Goal: Transaction & Acquisition: Purchase product/service

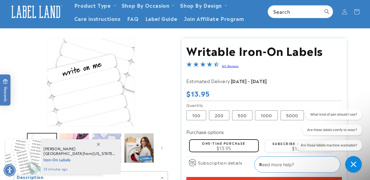
scroll to position [29, 0]
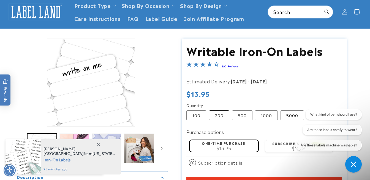
click at [216, 115] on label "200 Variant sold out or unavailable" at bounding box center [219, 115] width 20 height 10
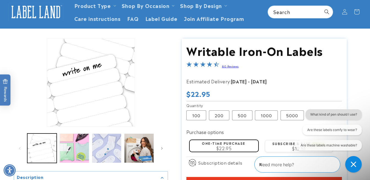
click at [316, 113] on button "What kind of pen should I use?" at bounding box center [334, 114] width 56 height 10
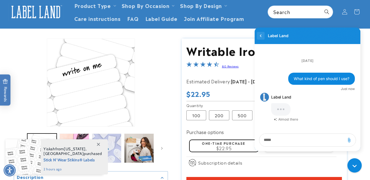
click at [260, 35] on icon "go to home page" at bounding box center [261, 36] width 6 height 7
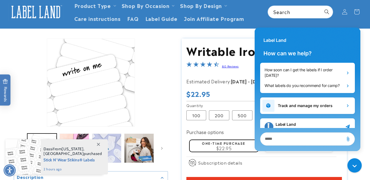
click at [288, 163] on div "Subscription details How subscriptions work By signing up to this subscription …" at bounding box center [265, 165] width 156 height 16
click at [276, 162] on div "Subscription details How subscriptions work By signing up to this subscription …" at bounding box center [265, 165] width 156 height 16
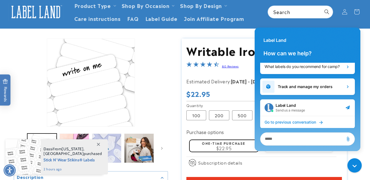
scroll to position [30, 0]
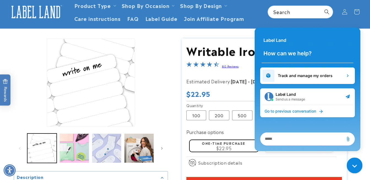
click at [355, 164] on icon "Gorgias live chat" at bounding box center [356, 167] width 6 height 6
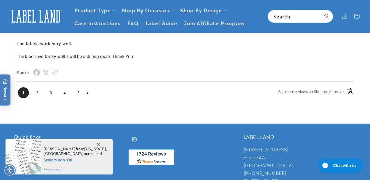
scroll to position [698, 0]
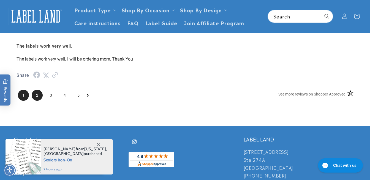
click at [40, 92] on span "2" at bounding box center [37, 95] width 11 height 11
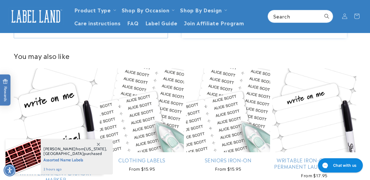
scroll to position [256, 0]
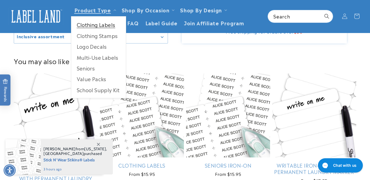
click at [93, 25] on link "Clothing Labels" at bounding box center [98, 24] width 55 height 11
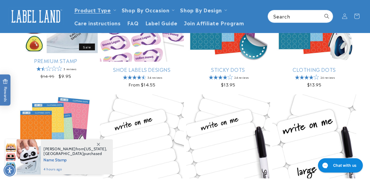
scroll to position [233, 0]
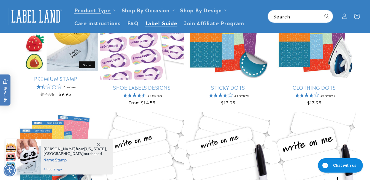
click at [165, 23] on span "Label Guide" at bounding box center [161, 23] width 32 height 6
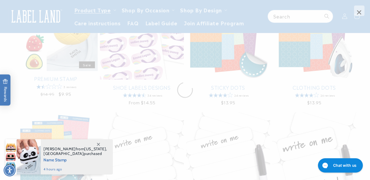
click at [358, 10] on span "×" at bounding box center [359, 11] width 10 height 10
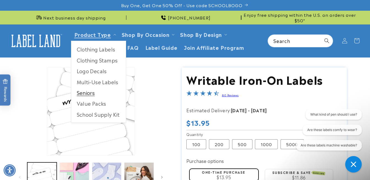
click at [81, 92] on link "Seniors" at bounding box center [98, 92] width 55 height 11
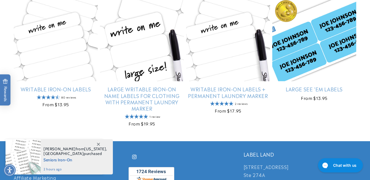
scroll to position [233, 0]
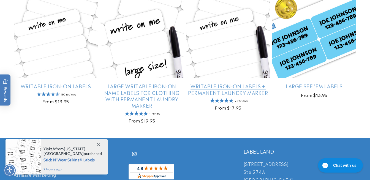
click at [218, 83] on link "Writable Iron-On Labels + Permanent Laundry Marker" at bounding box center [228, 89] width 84 height 13
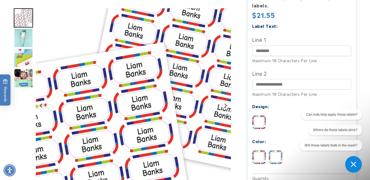
click at [273, 157] on img at bounding box center [275, 157] width 13 height 13
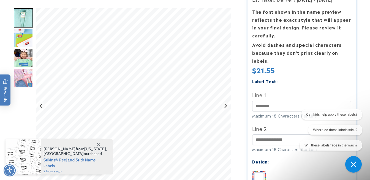
scroll to position [145, 0]
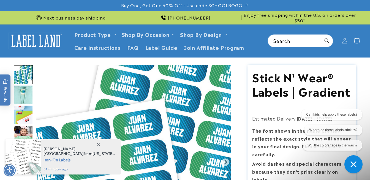
click at [359, 165] on button "Chat with us" at bounding box center [354, 164] width 18 height 18
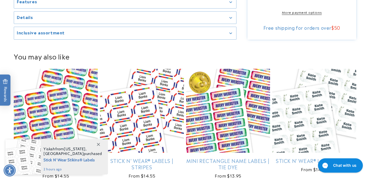
scroll to position [465, 0]
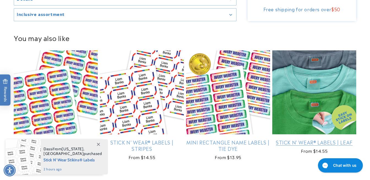
click at [306, 139] on link "Stick N' Wear® Labels | Leaf" at bounding box center [314, 142] width 84 height 6
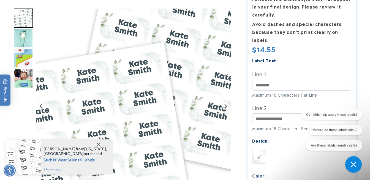
scroll to position [204, 0]
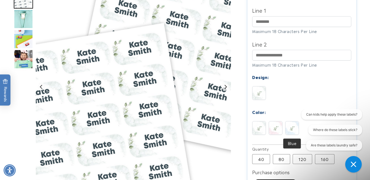
click at [291, 131] on img at bounding box center [292, 127] width 13 height 13
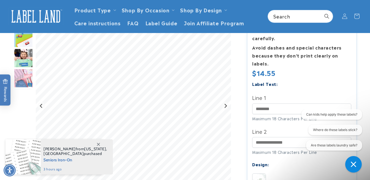
scroll to position [29, 0]
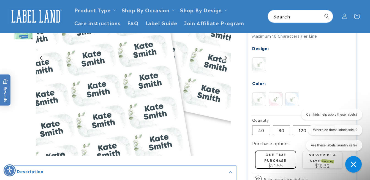
scroll to position [145, 0]
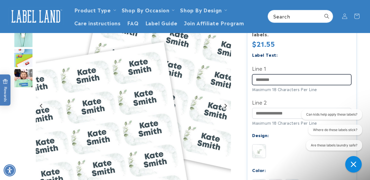
click at [262, 81] on input "Line 1" at bounding box center [301, 79] width 99 height 11
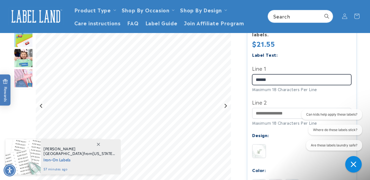
type input "******"
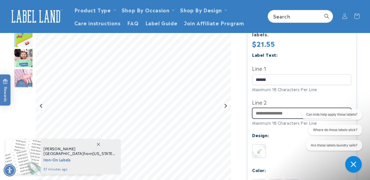
click at [260, 115] on input "Line 2" at bounding box center [301, 113] width 99 height 11
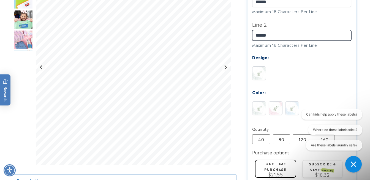
scroll to position [233, 0]
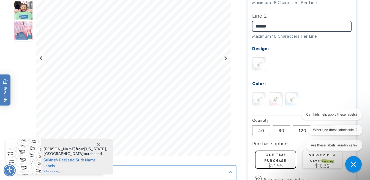
type input "******"
click at [275, 159] on label "One-time purchase" at bounding box center [275, 157] width 22 height 11
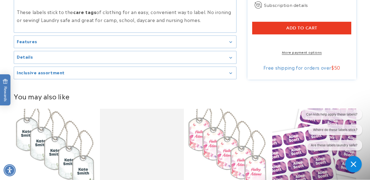
scroll to position [407, 0]
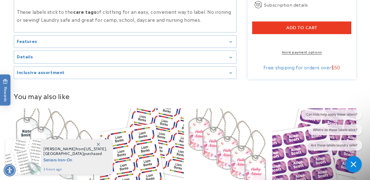
click at [27, 60] on h2 "Details" at bounding box center [25, 57] width 16 height 6
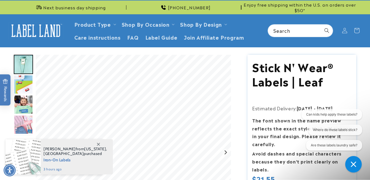
scroll to position [0, 0]
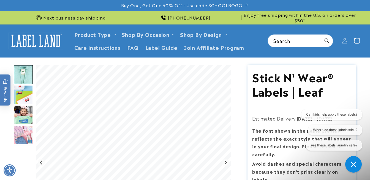
click at [357, 40] on icon at bounding box center [356, 40] width 13 height 13
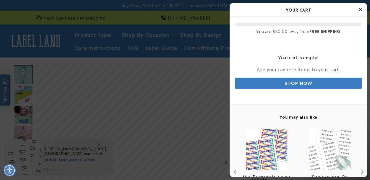
click at [360, 9] on icon "Close Cart" at bounding box center [360, 9] width 3 height 5
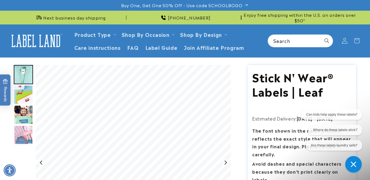
click at [344, 44] on icon at bounding box center [344, 41] width 5 height 6
